Goal: Task Accomplishment & Management: Complete application form

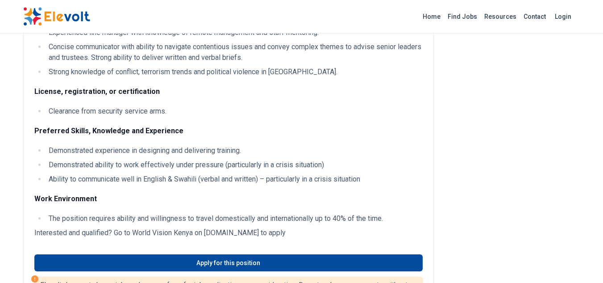
scroll to position [1556, 0]
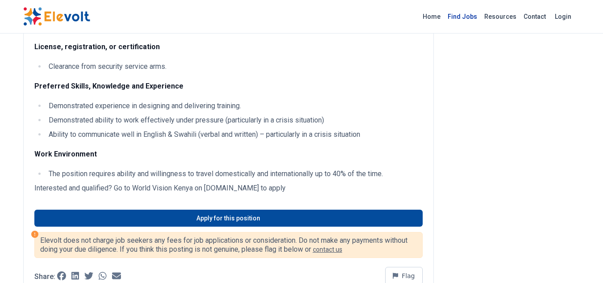
click at [466, 14] on link "Find Jobs" at bounding box center [462, 16] width 37 height 14
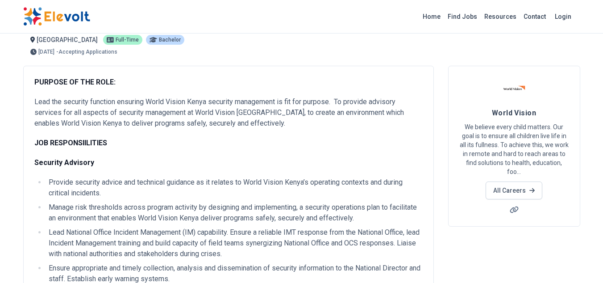
scroll to position [0, 0]
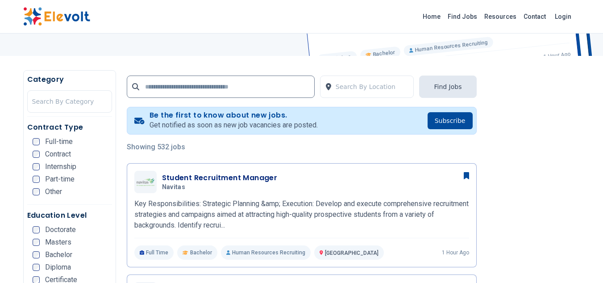
click at [59, 165] on span "Internship" at bounding box center [60, 166] width 31 height 7
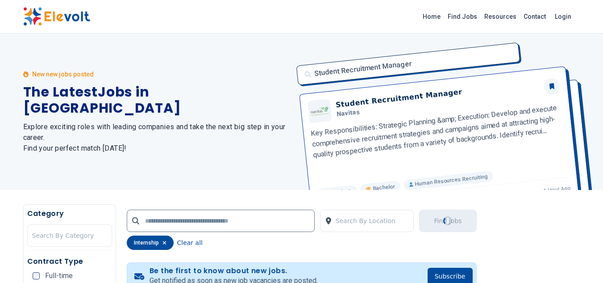
scroll to position [45, 0]
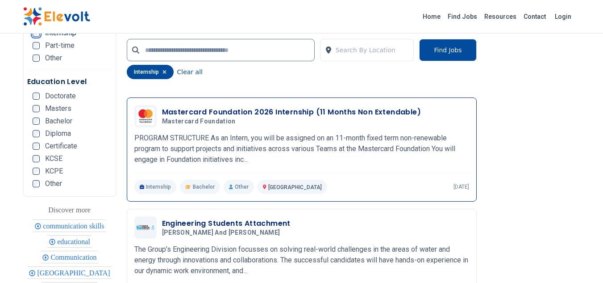
scroll to position [1875, 0]
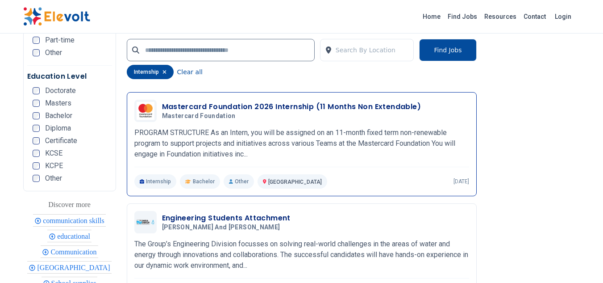
click at [205, 103] on h3 "Mastercard Foundation 2026 Internship (11 Months Non Extendable)" at bounding box center [291, 106] width 259 height 11
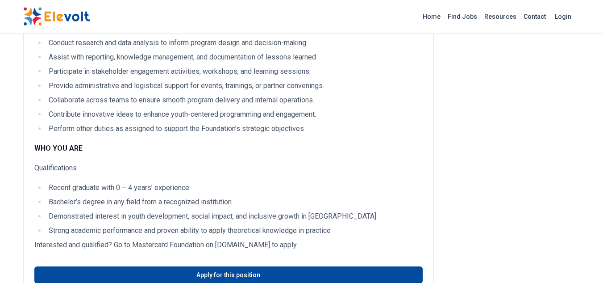
scroll to position [357, 0]
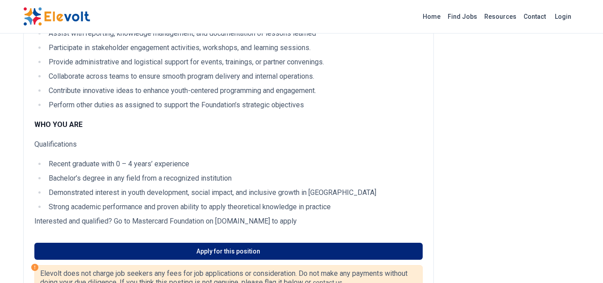
click at [209, 242] on link "Apply for this position" at bounding box center [228, 250] width 388 height 17
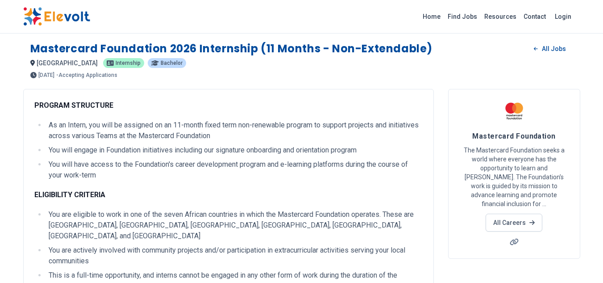
scroll to position [0, 0]
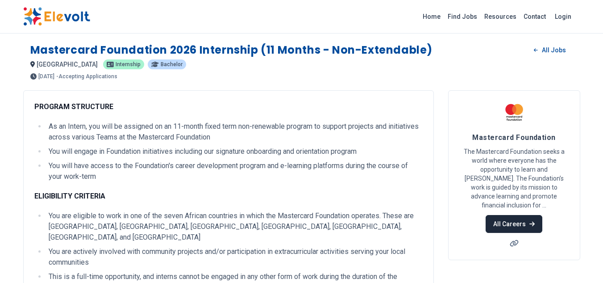
click at [525, 219] on link "All Careers" at bounding box center [514, 224] width 57 height 18
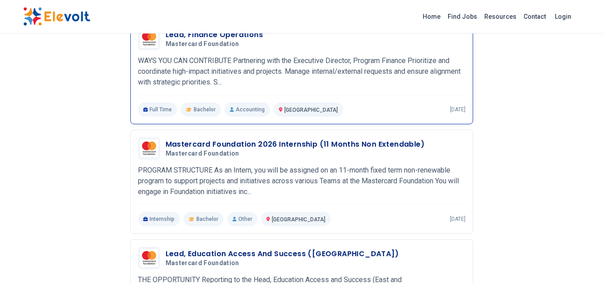
scroll to position [134, 0]
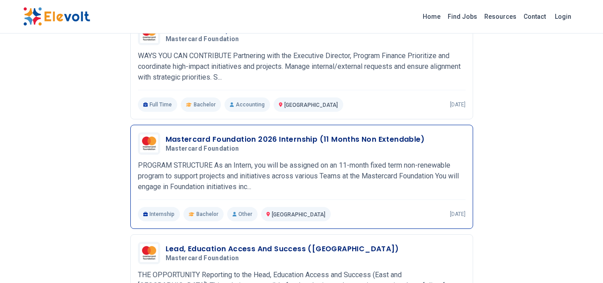
click at [210, 154] on div "Mastercard Foundation 2026 Internship (11 Months Non Extendable) Mastercard Fou…" at bounding box center [302, 143] width 328 height 22
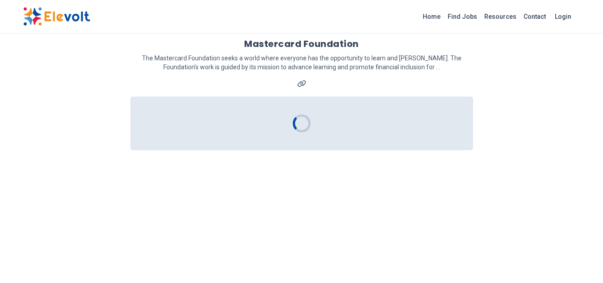
scroll to position [0, 0]
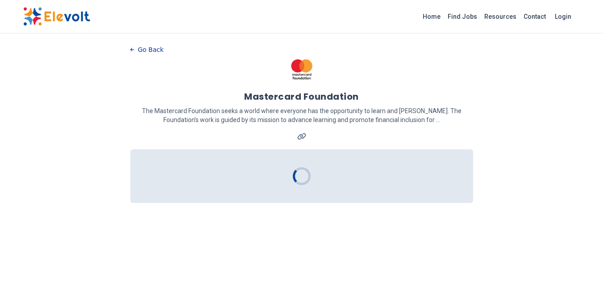
click at [155, 48] on button "Go Back" at bounding box center [146, 49] width 33 height 13
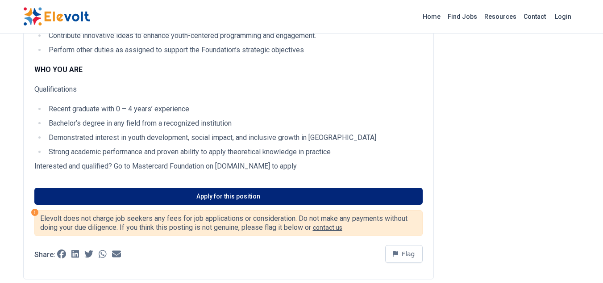
scroll to position [402, 0]
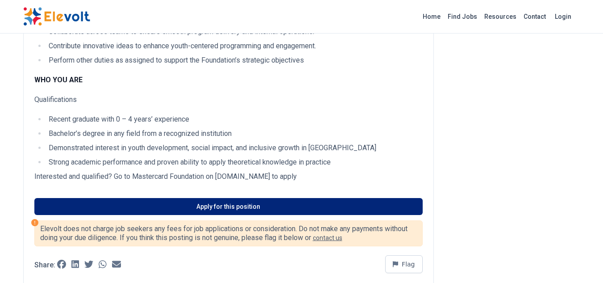
click at [232, 198] on link "Apply for this position" at bounding box center [228, 206] width 388 height 17
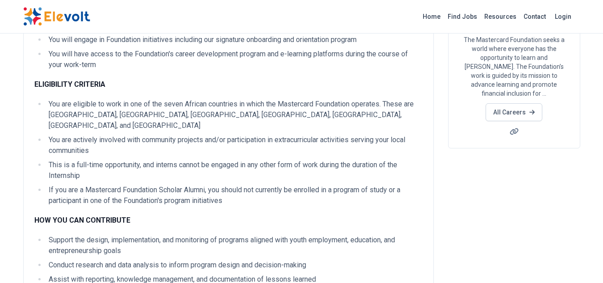
scroll to position [0, 0]
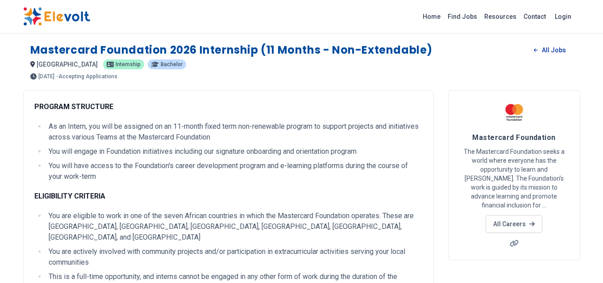
click at [549, 50] on link "All Jobs" at bounding box center [550, 49] width 46 height 13
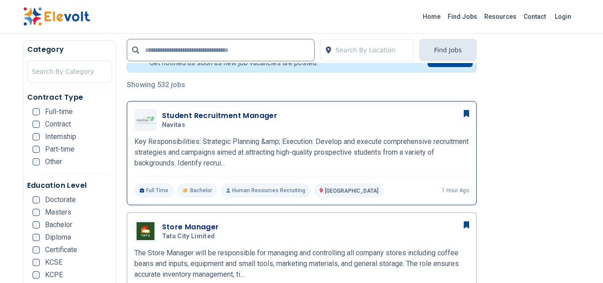
scroll to position [223, 0]
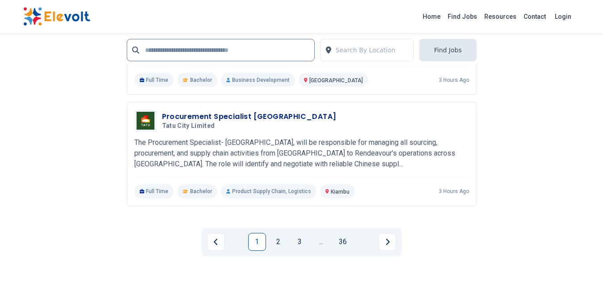
scroll to position [2128, 0]
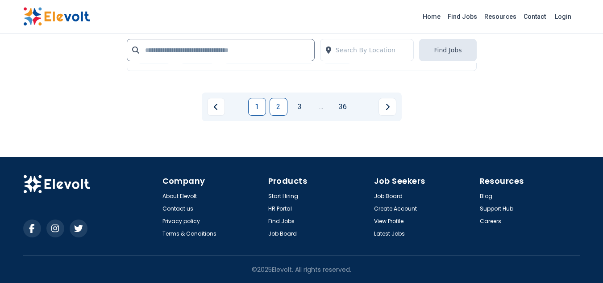
click at [279, 113] on link "2" at bounding box center [279, 107] width 18 height 18
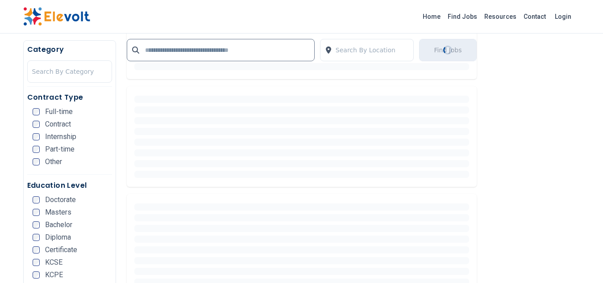
scroll to position [357, 0]
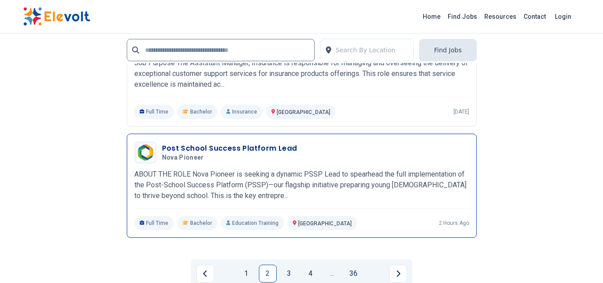
scroll to position [1785, 0]
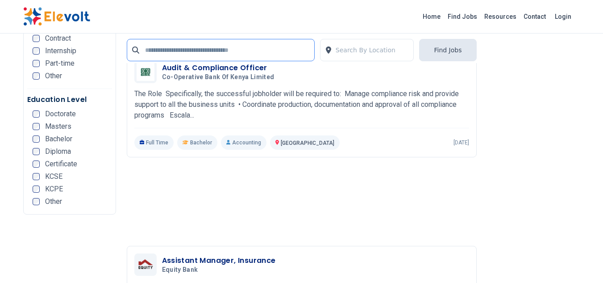
click at [201, 50] on input "text" at bounding box center [221, 50] width 188 height 22
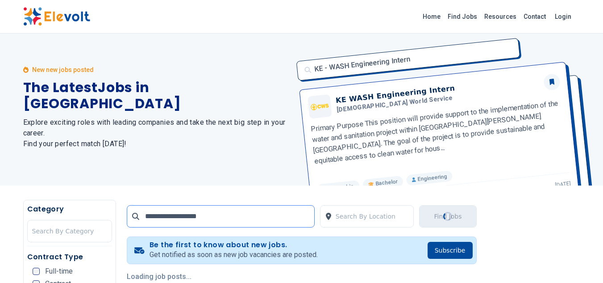
scroll to position [0, 0]
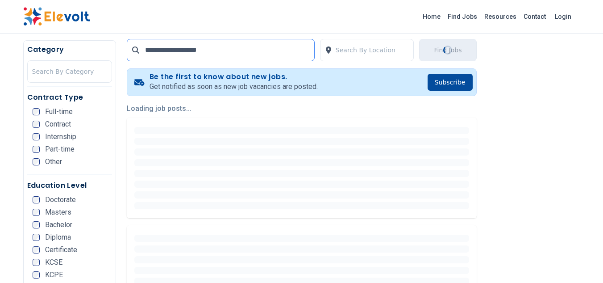
scroll to position [179, 0]
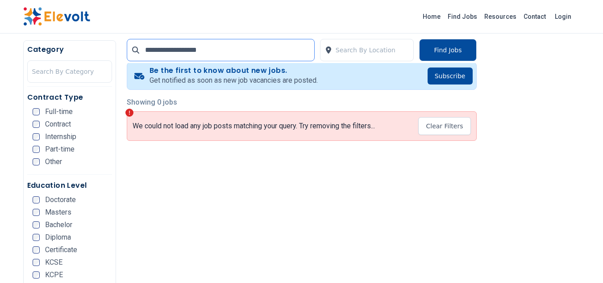
drag, startPoint x: 178, startPoint y: 50, endPoint x: 133, endPoint y: 53, distance: 44.3
click at [135, 53] on div "**********" at bounding box center [221, 50] width 188 height 22
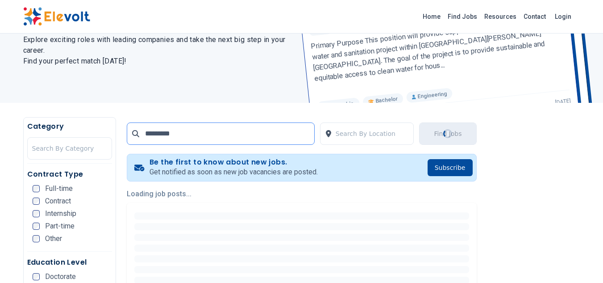
scroll to position [89, 0]
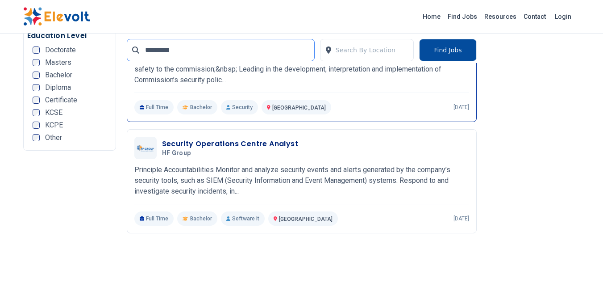
scroll to position [1696, 0]
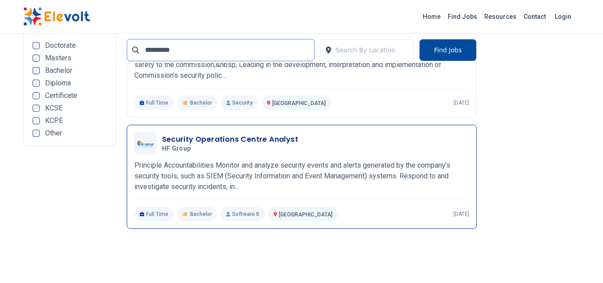
type input "********"
click at [189, 170] on p "Principle Accountabilities Monitor and analyze security events and alerts gener…" at bounding box center [301, 176] width 335 height 32
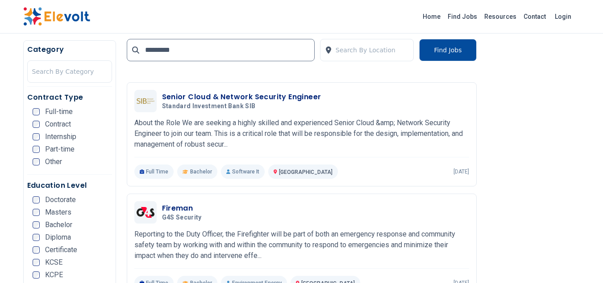
scroll to position [768, 0]
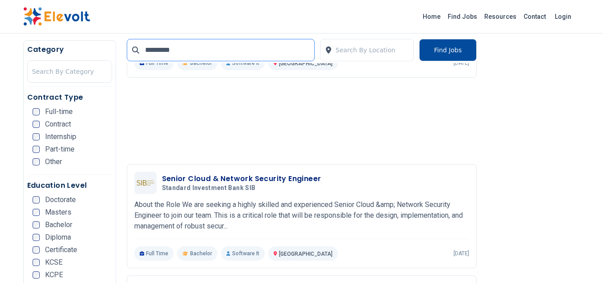
drag, startPoint x: 179, startPoint y: 53, endPoint x: 142, endPoint y: 47, distance: 36.5
click at [142, 47] on input "********" at bounding box center [221, 50] width 188 height 22
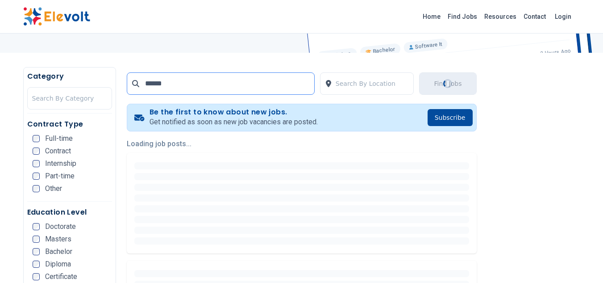
scroll to position [179, 0]
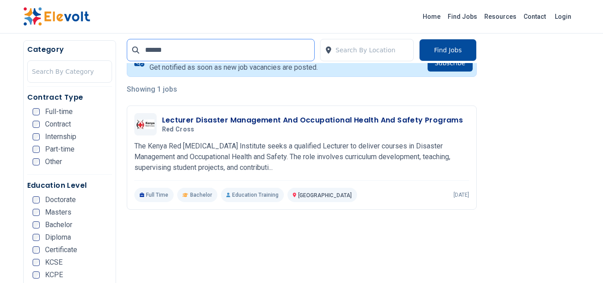
scroll to position [179, 0]
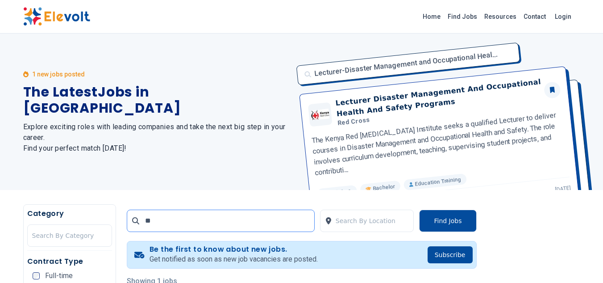
type input "*"
type input "****"
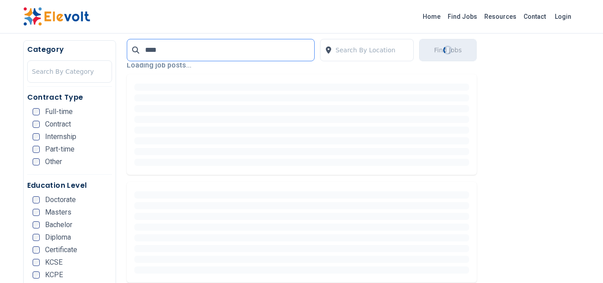
scroll to position [223, 0]
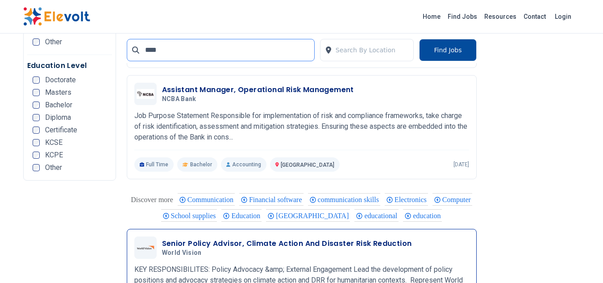
scroll to position [665, 0]
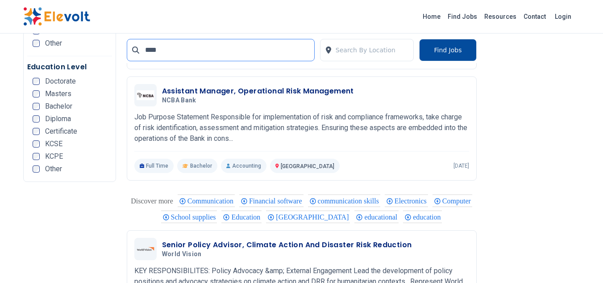
drag, startPoint x: 179, startPoint y: 50, endPoint x: 157, endPoint y: 48, distance: 21.6
click at [136, 51] on div "****" at bounding box center [221, 50] width 188 height 22
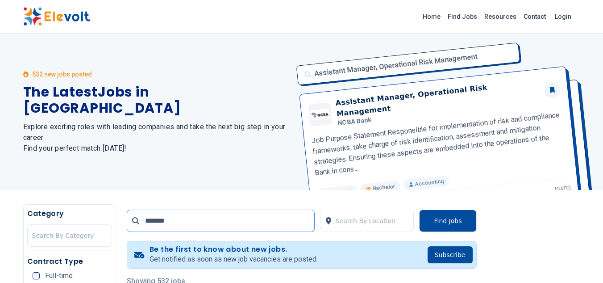
type input "********"
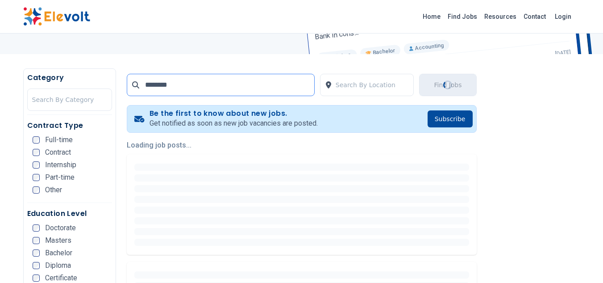
scroll to position [134, 0]
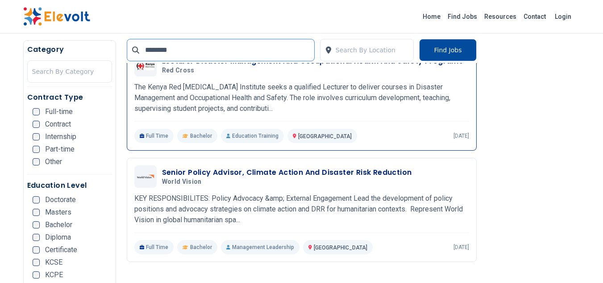
scroll to position [223, 0]
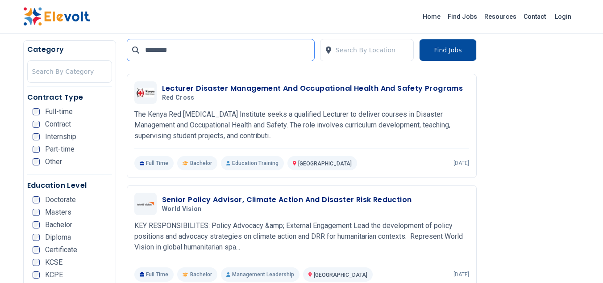
drag, startPoint x: 183, startPoint y: 50, endPoint x: 129, endPoint y: 51, distance: 53.6
click at [133, 52] on div "********" at bounding box center [221, 50] width 188 height 22
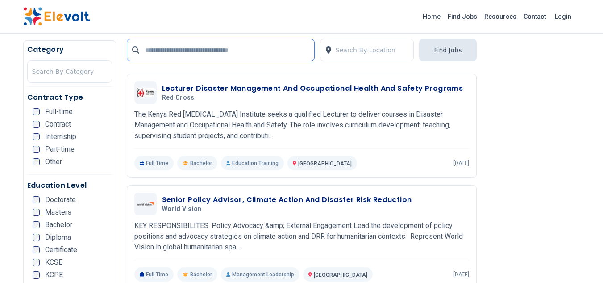
scroll to position [25, 0]
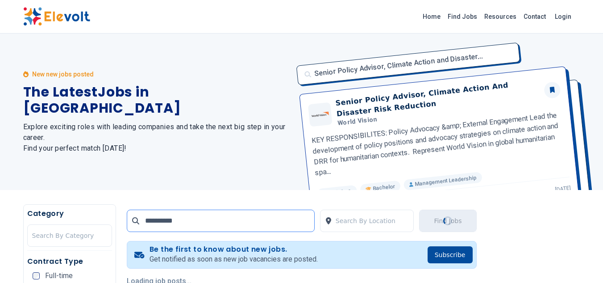
type input "**********"
drag, startPoint x: 234, startPoint y: 235, endPoint x: 235, endPoint y: 226, distance: 8.5
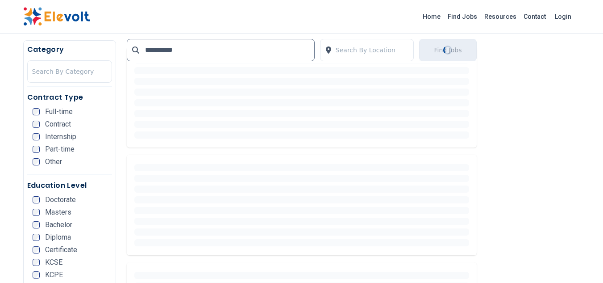
scroll to position [268, 0]
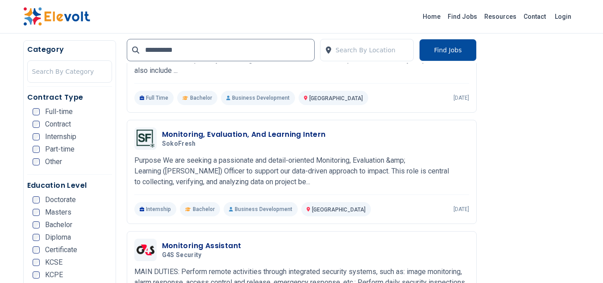
scroll to position [402, 0]
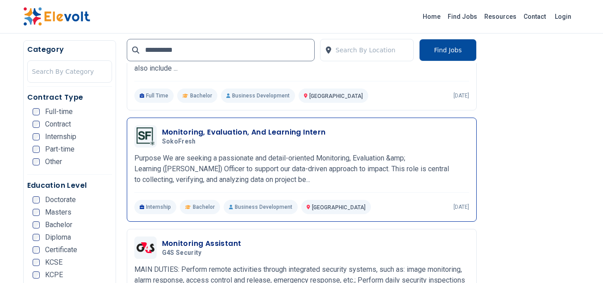
click at [193, 132] on h3 "Monitoring, Evaluation, And Learning Intern" at bounding box center [244, 132] width 164 height 11
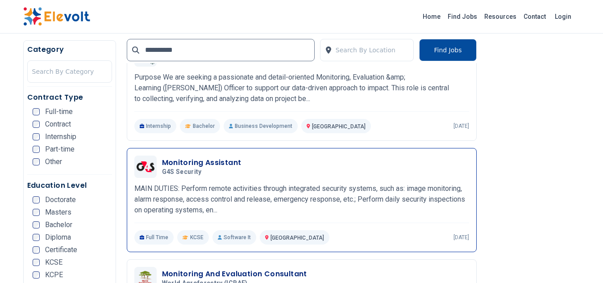
scroll to position [491, 0]
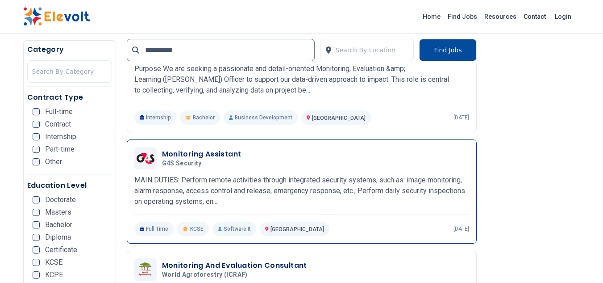
click at [201, 183] on p "MAIN DUTIES: Perform remote activities through integrated security systems, suc…" at bounding box center [301, 191] width 335 height 32
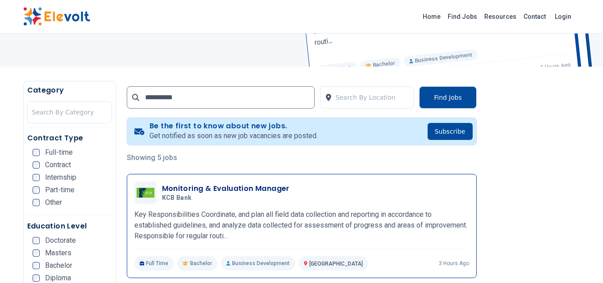
scroll to position [85, 0]
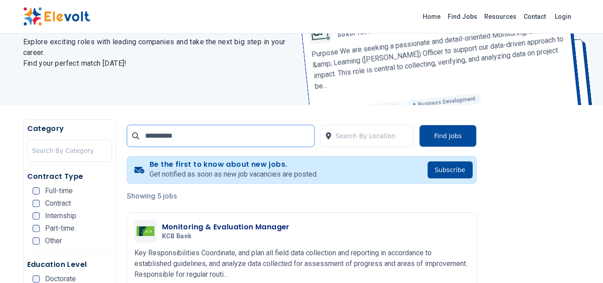
drag, startPoint x: 180, startPoint y: 136, endPoint x: 109, endPoint y: 128, distance: 71.9
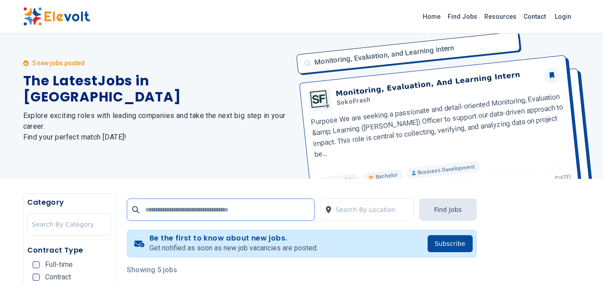
scroll to position [0, 0]
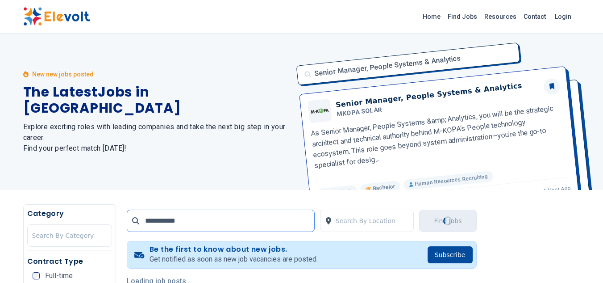
type input "**********"
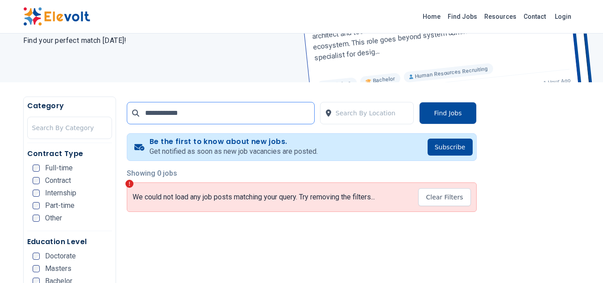
scroll to position [134, 0]
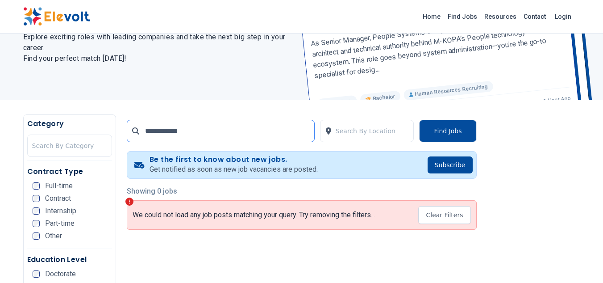
scroll to position [89, 0]
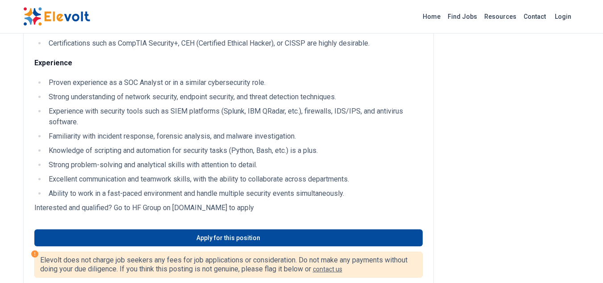
scroll to position [312, 0]
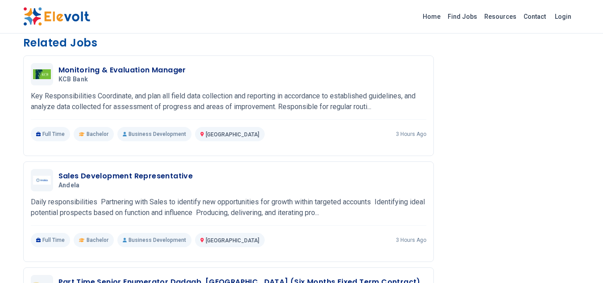
scroll to position [848, 0]
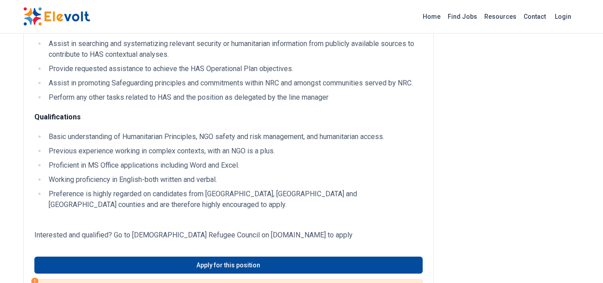
scroll to position [625, 0]
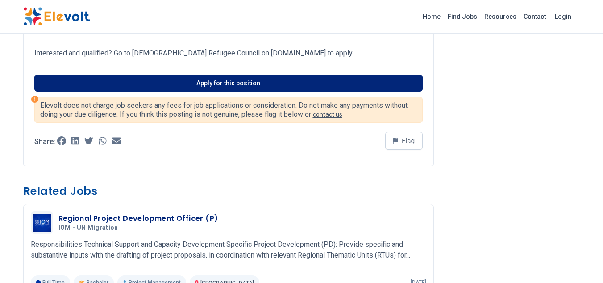
click at [188, 81] on link "Apply for this position" at bounding box center [228, 83] width 388 height 17
